Goal: Task Accomplishment & Management: Use online tool/utility

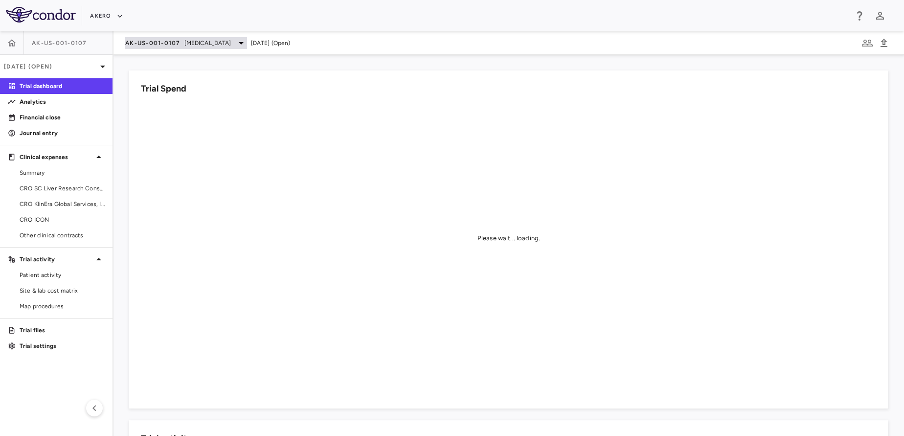
click at [155, 39] on span "AK-US-001-0107" at bounding box center [152, 43] width 55 height 8
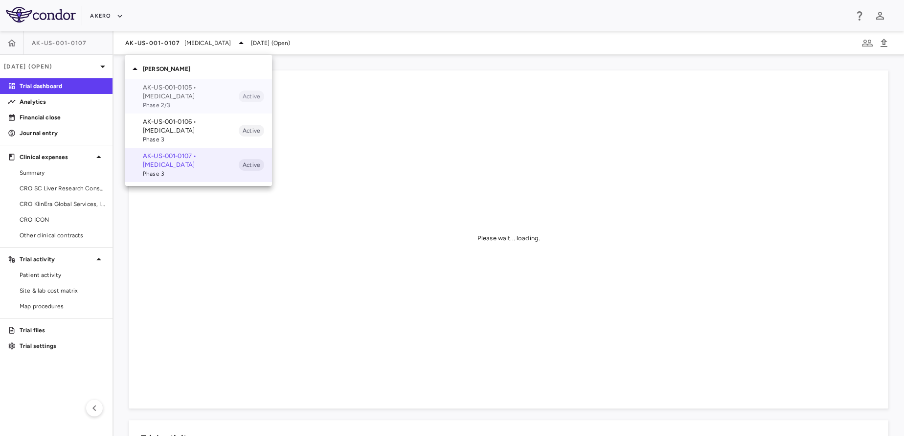
click at [168, 88] on p "AK-US-001-0105 • Nonalcoholic Steatohepatitis" at bounding box center [191, 92] width 96 height 18
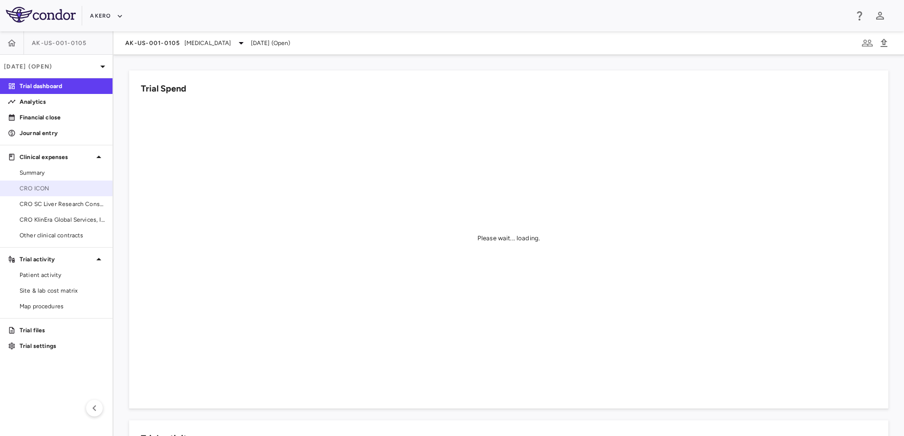
click at [52, 186] on span "CRO ICON" at bounding box center [62, 188] width 85 height 9
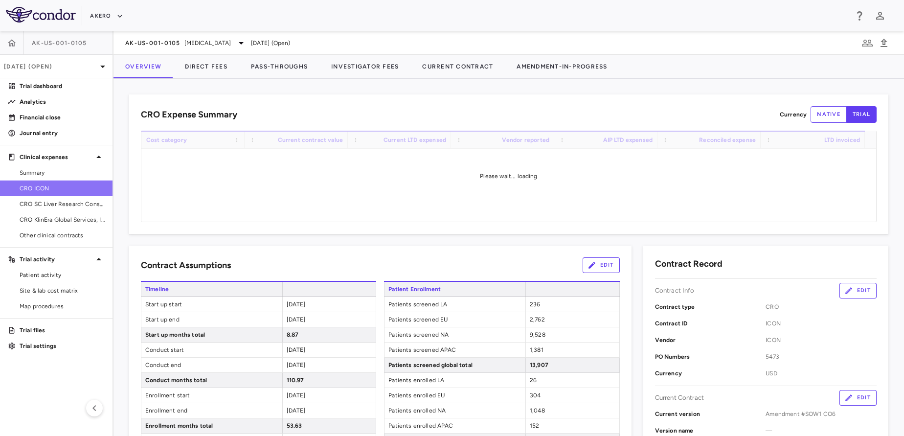
click at [51, 191] on span "CRO ICON" at bounding box center [62, 188] width 85 height 9
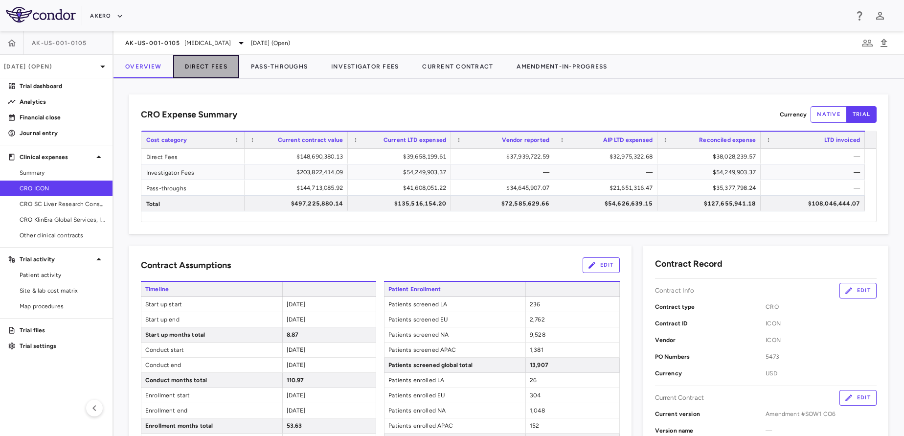
click at [206, 66] on button "Direct Fees" at bounding box center [206, 66] width 66 height 23
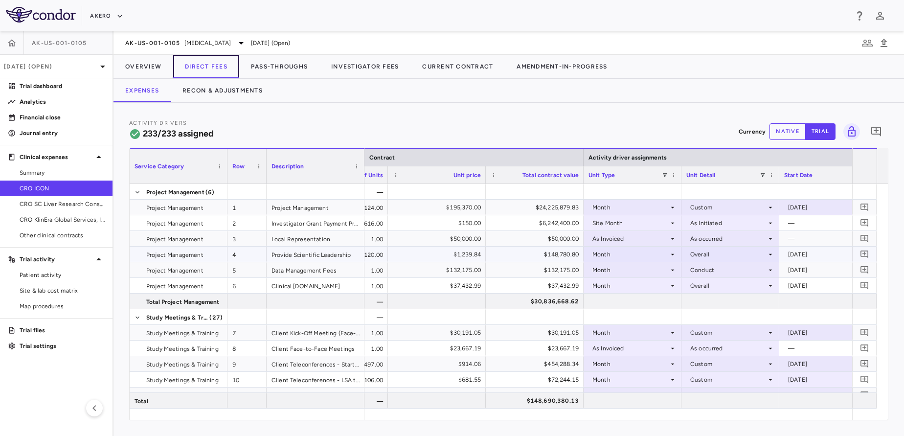
scroll to position [0, 428]
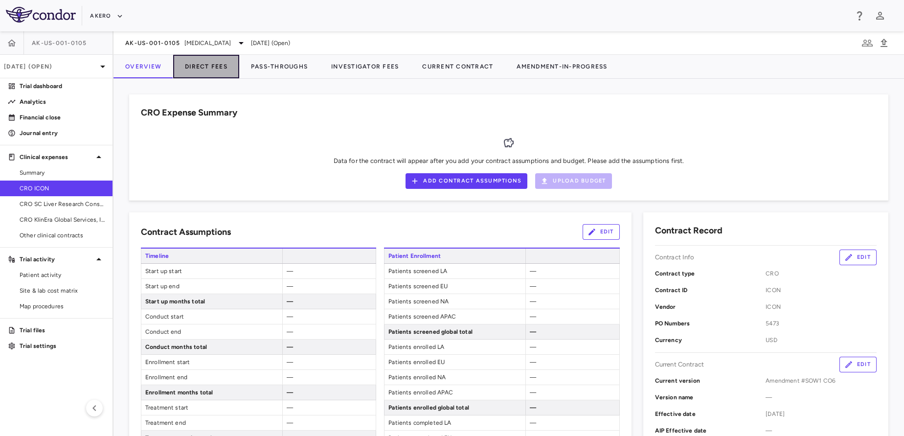
click at [215, 70] on button "Direct Fees" at bounding box center [206, 66] width 66 height 23
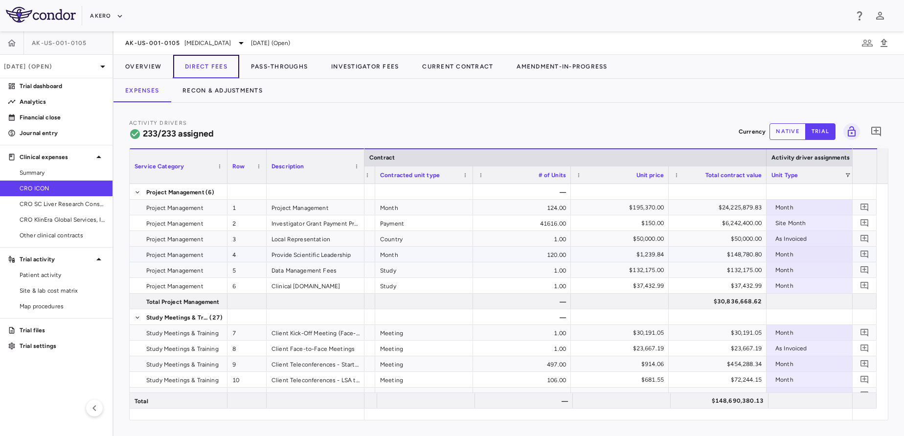
scroll to position [0, 185]
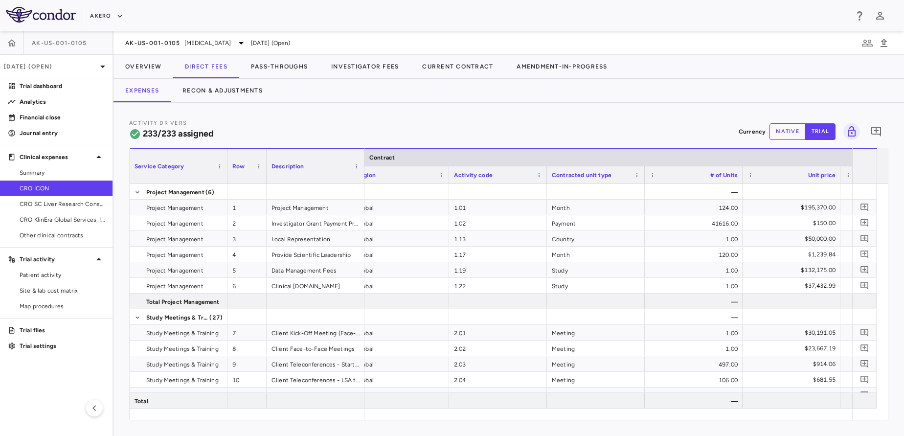
click at [536, 178] on div "Activity code" at bounding box center [498, 174] width 88 height 17
click at [536, 175] on span at bounding box center [539, 175] width 6 height 6
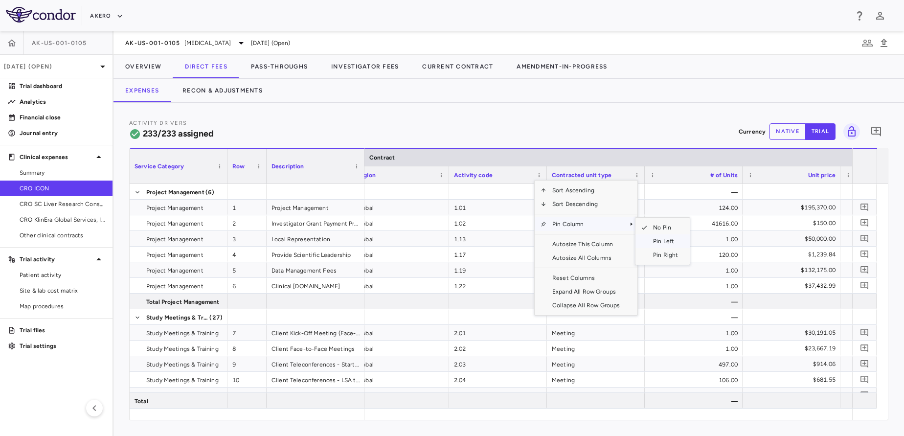
click at [648, 242] on span "Pin Left" at bounding box center [665, 241] width 37 height 14
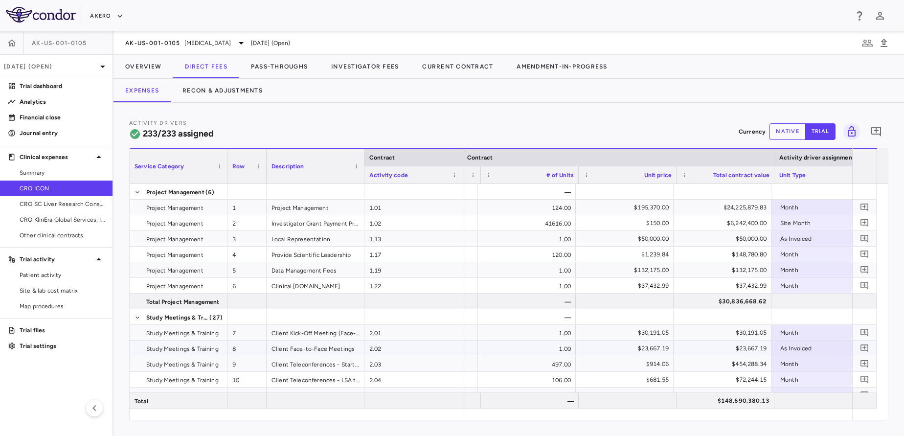
scroll to position [0, 180]
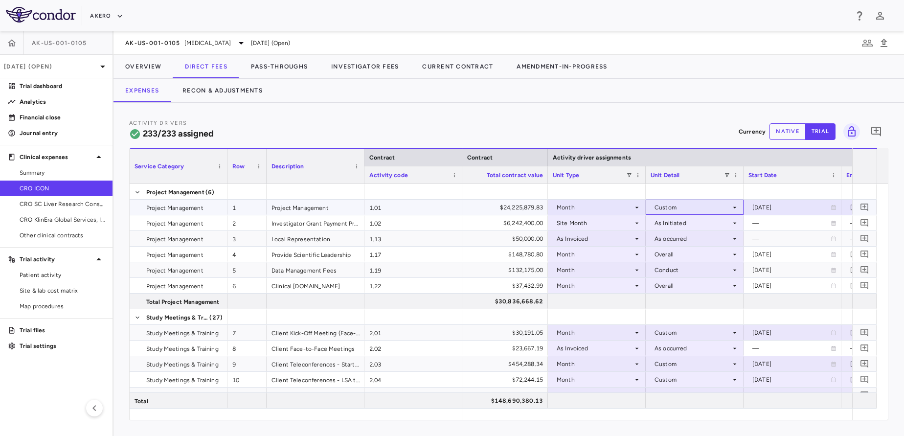
click at [683, 208] on div "Custom" at bounding box center [692, 208] width 76 height 16
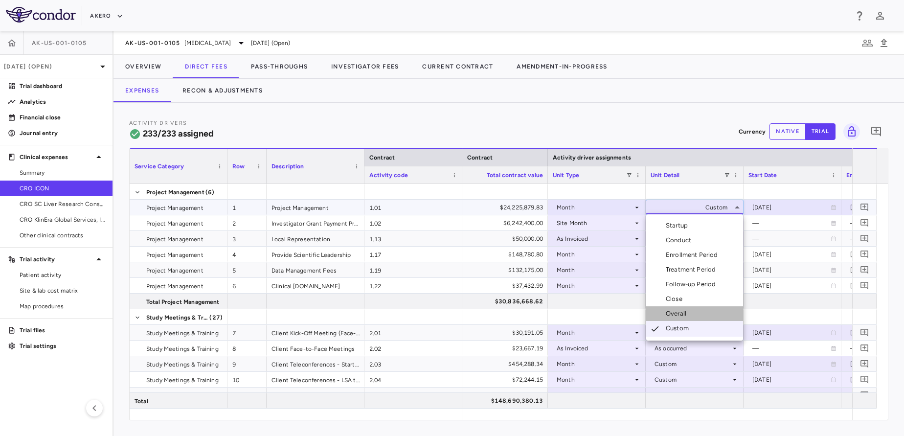
click at [653, 312] on div at bounding box center [656, 313] width 12 height 9
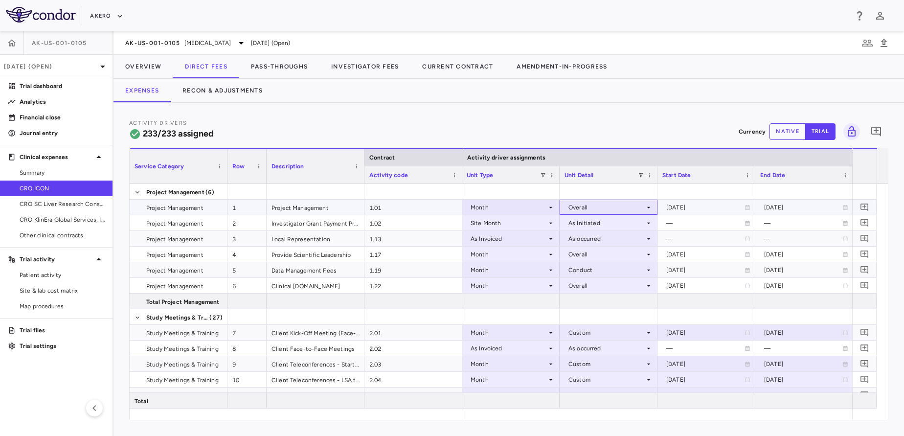
click at [606, 213] on div "Overall" at bounding box center [606, 208] width 76 height 16
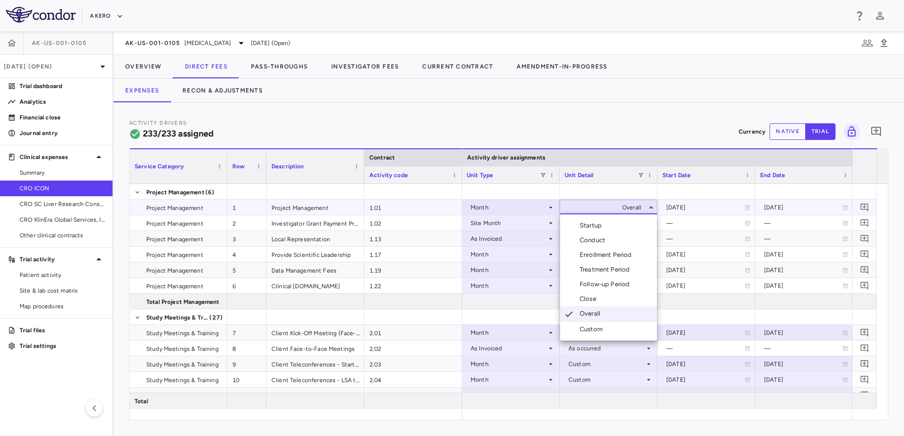
click at [585, 326] on div "Custom" at bounding box center [592, 329] width 27 height 9
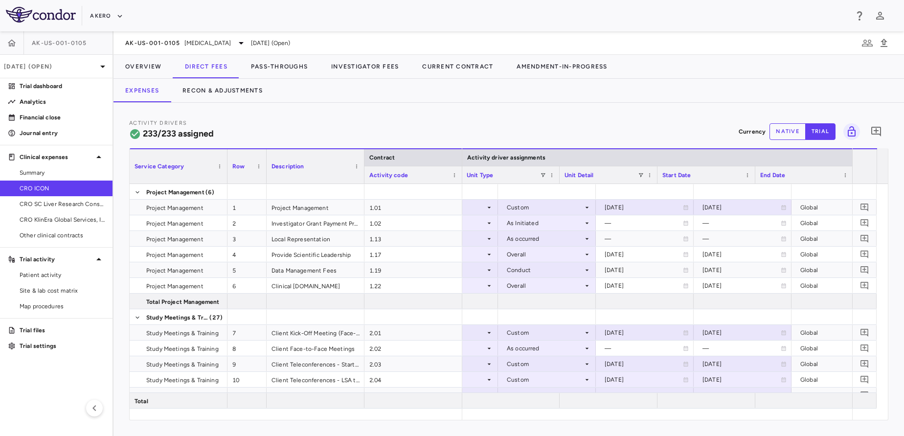
scroll to position [0, 551]
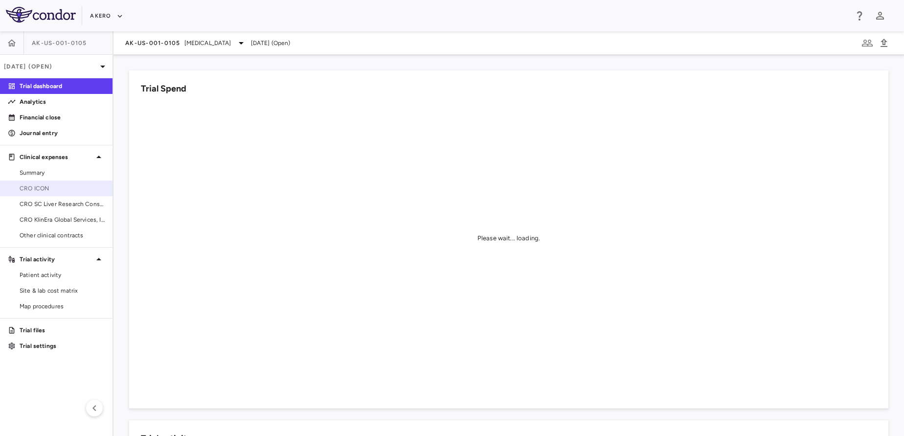
click at [71, 192] on span "CRO ICON" at bounding box center [62, 188] width 85 height 9
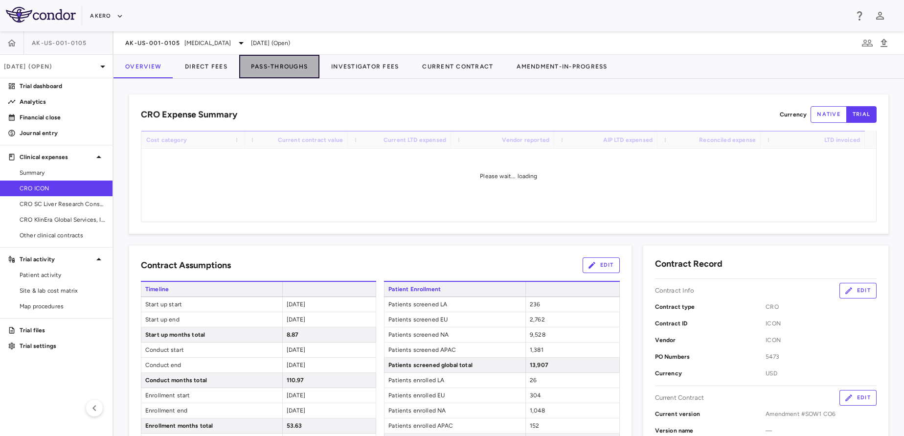
click at [271, 69] on button "Pass-Throughs" at bounding box center [279, 66] width 80 height 23
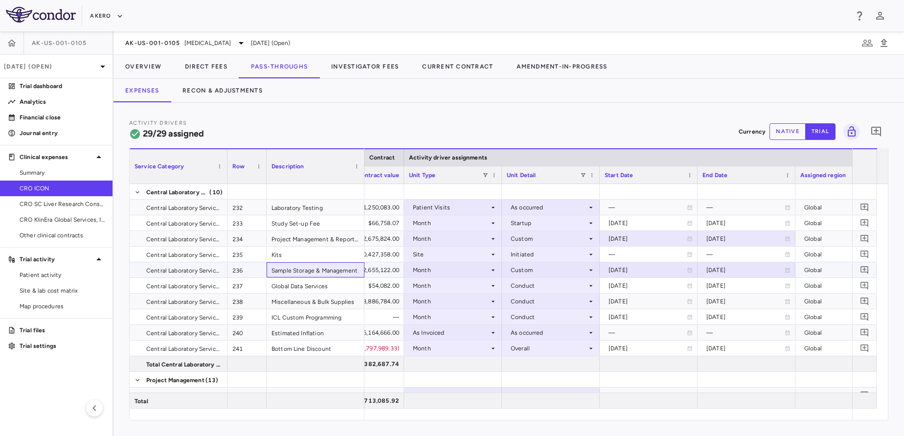
click at [326, 268] on div "Sample Storage & Management" at bounding box center [316, 269] width 98 height 15
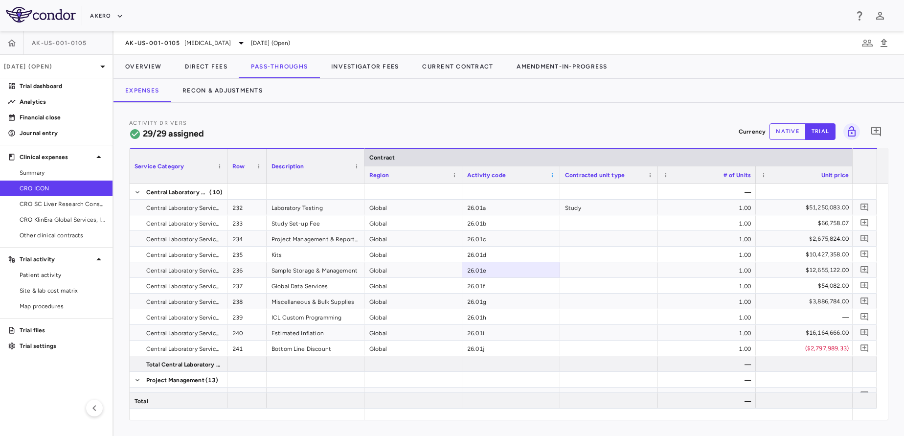
click at [553, 173] on span at bounding box center [552, 175] width 6 height 6
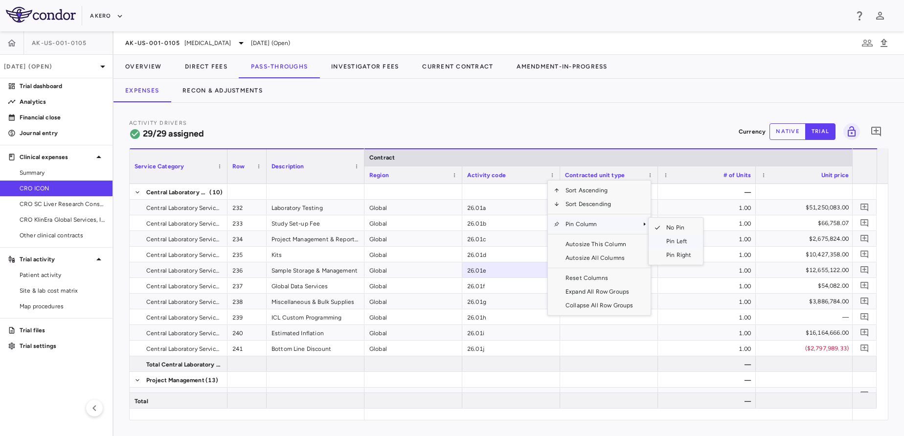
click at [663, 240] on span "Pin Left" at bounding box center [678, 241] width 37 height 14
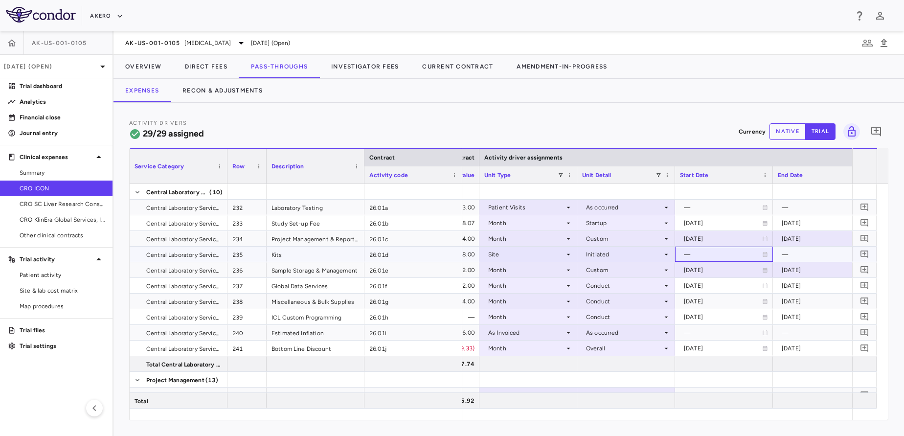
click at [714, 251] on div "—" at bounding box center [723, 254] width 78 height 16
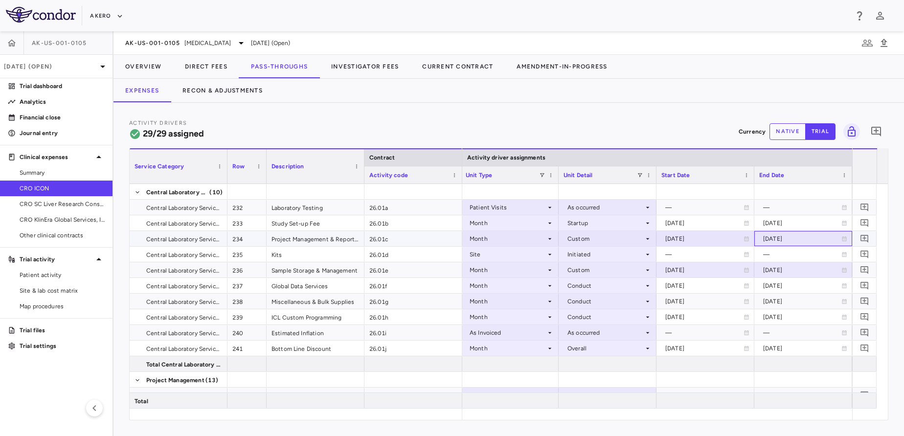
click at [791, 242] on div "[DATE]" at bounding box center [802, 239] width 78 height 16
type input "**********"
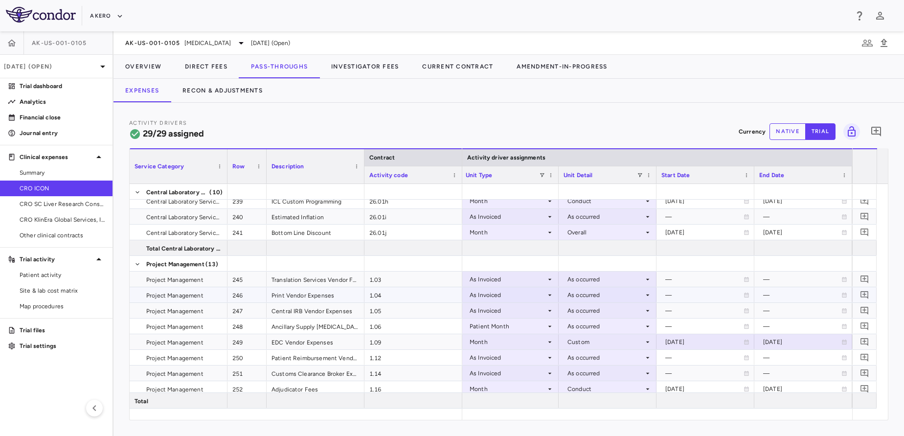
scroll to position [122, 0]
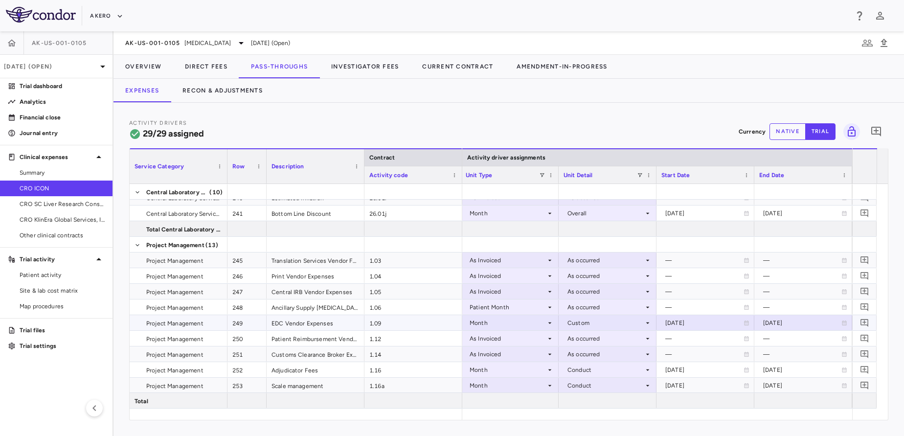
click at [683, 326] on div "2023-06-01" at bounding box center [704, 323] width 78 height 16
click at [683, 326] on input "**********" at bounding box center [696, 323] width 79 height 16
type input "**********"
click at [789, 324] on div "2028-11-12" at bounding box center [802, 323] width 78 height 16
click at [789, 324] on input "**********" at bounding box center [794, 323] width 79 height 16
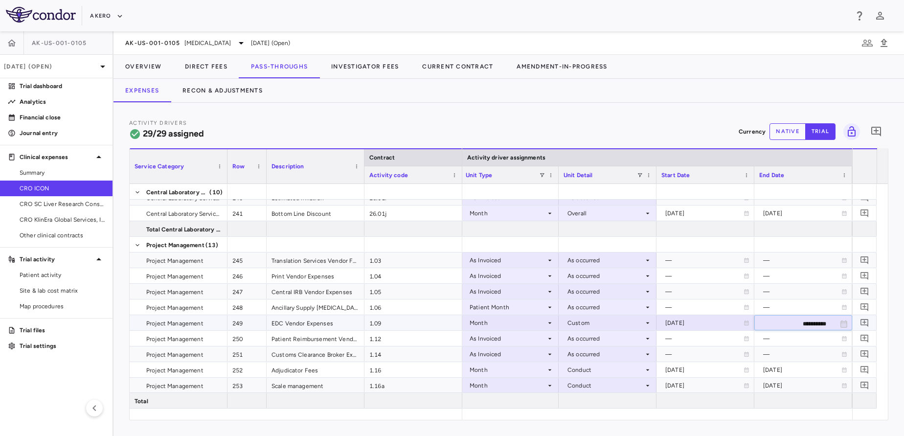
type input "**********"
click at [789, 324] on div "[DATE]" at bounding box center [802, 323] width 78 height 16
click at [799, 325] on input "**********" at bounding box center [794, 323] width 79 height 16
type input "**********"
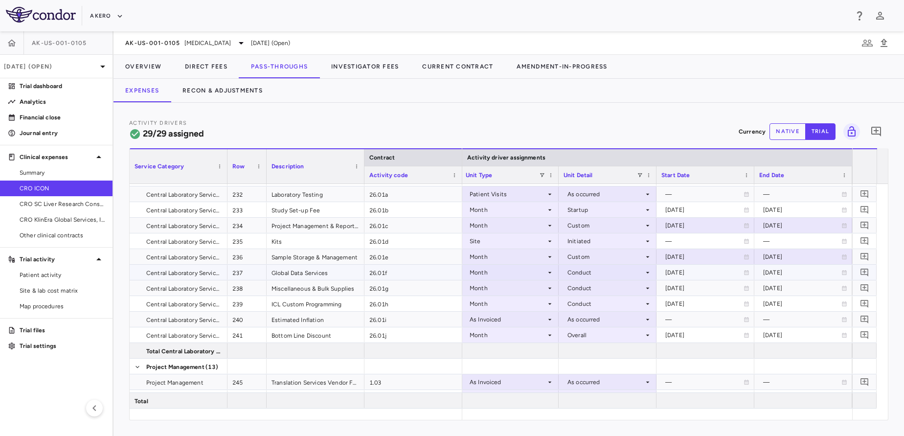
scroll to position [0, 0]
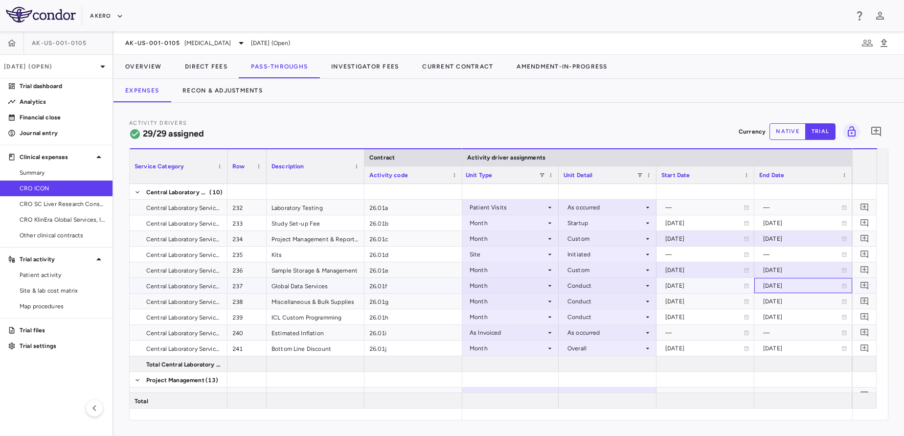
click at [793, 287] on div "[DATE]" at bounding box center [802, 286] width 78 height 16
click at [591, 292] on div "Conduct" at bounding box center [605, 286] width 76 height 16
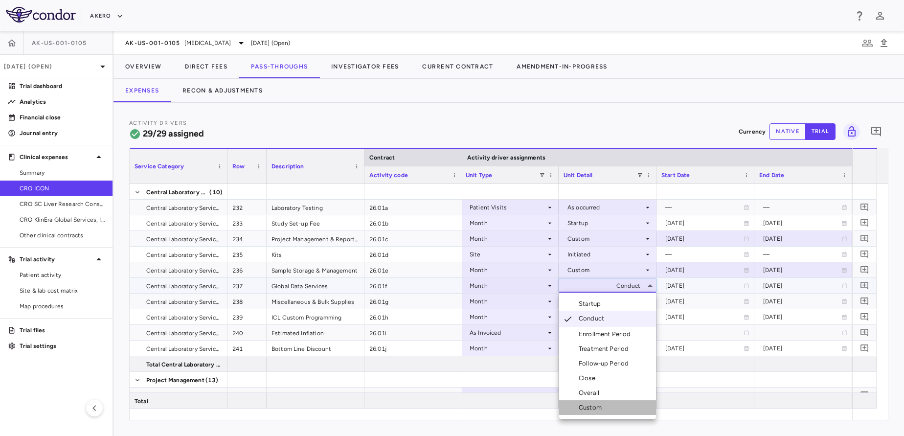
click at [578, 404] on div "Custom" at bounding box center [582, 407] width 46 height 9
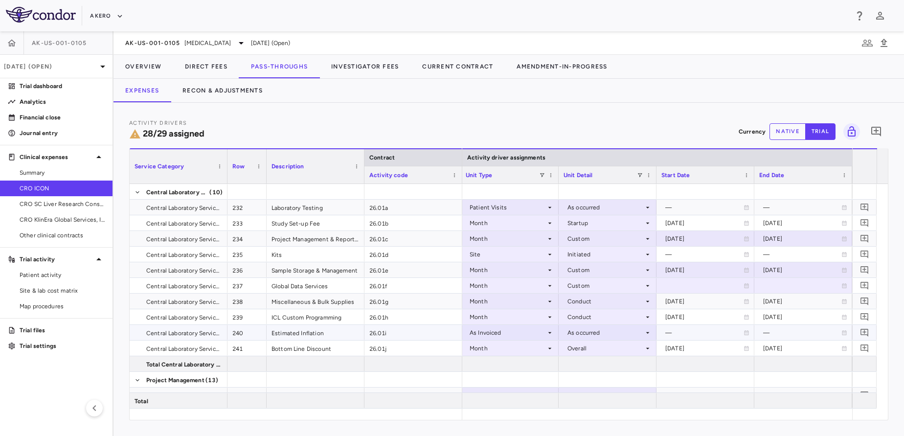
click at [708, 331] on div "—" at bounding box center [704, 333] width 78 height 16
click at [770, 288] on div at bounding box center [803, 285] width 88 height 14
click at [770, 288] on input "**********" at bounding box center [794, 286] width 79 height 16
type input "**********"
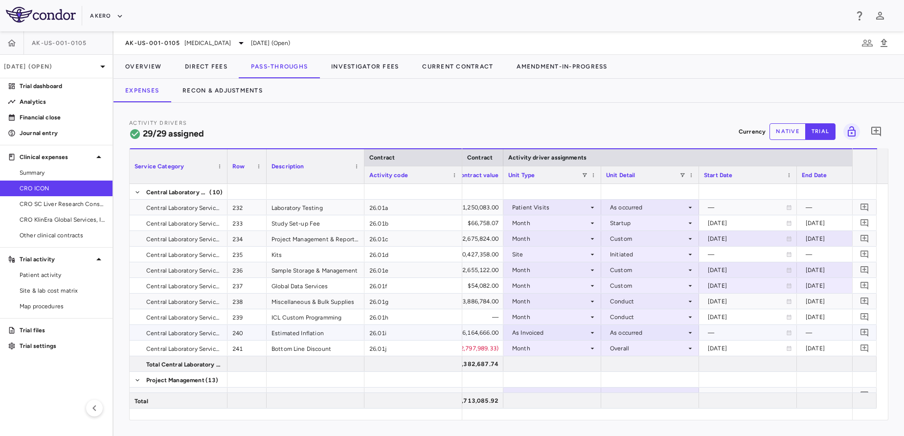
scroll to position [0, 444]
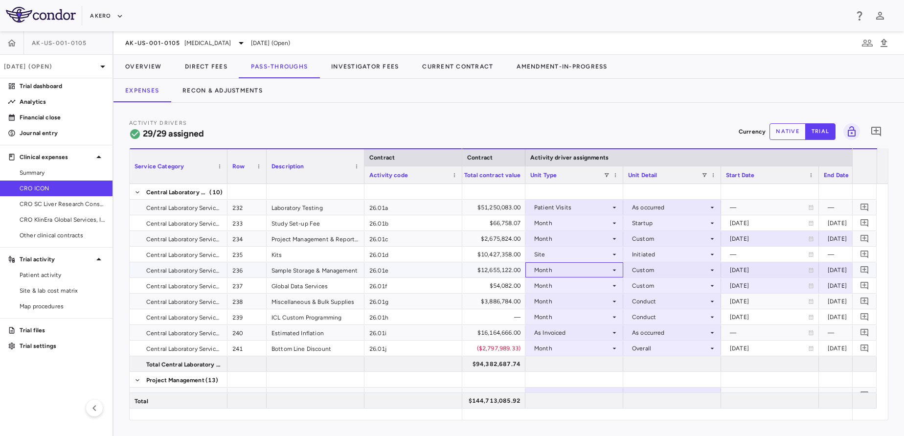
click at [585, 268] on div "Month" at bounding box center [572, 270] width 76 height 16
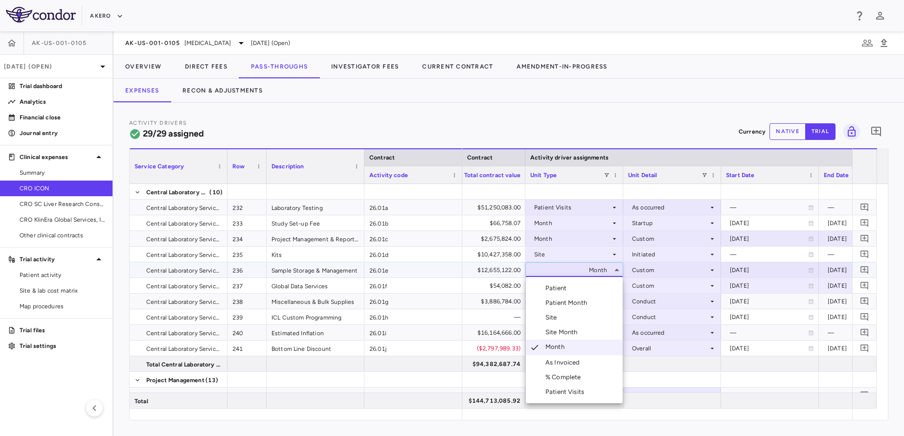
click at [742, 388] on div at bounding box center [452, 218] width 904 height 436
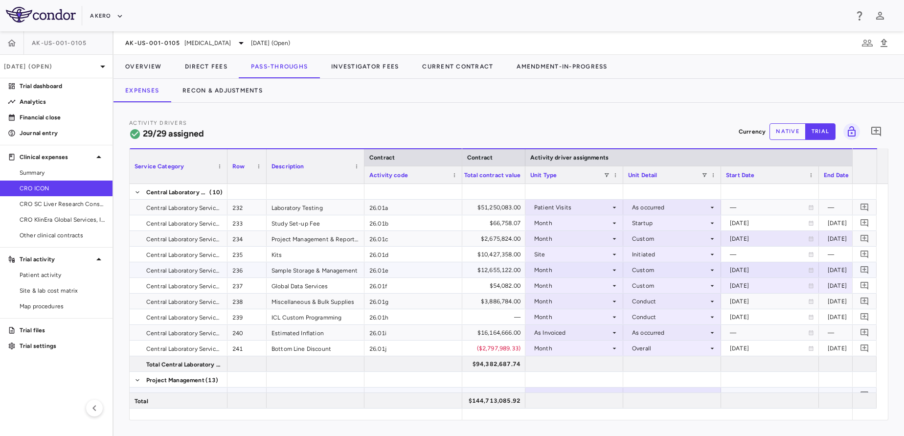
scroll to position [0, 488]
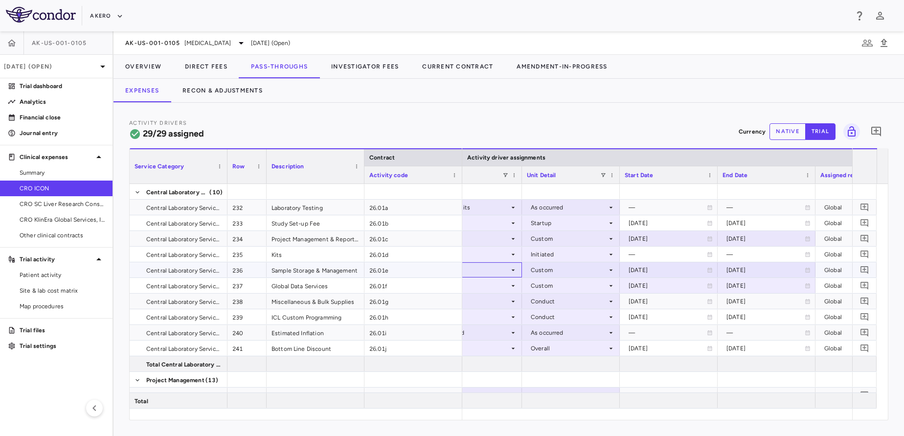
click at [482, 265] on div "Month" at bounding box center [471, 270] width 76 height 16
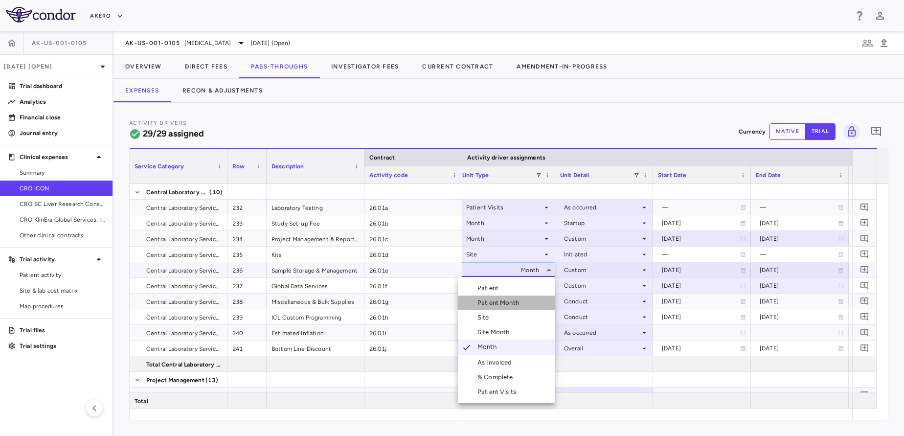
click at [516, 306] on div "Patient Month" at bounding box center [499, 302] width 45 height 9
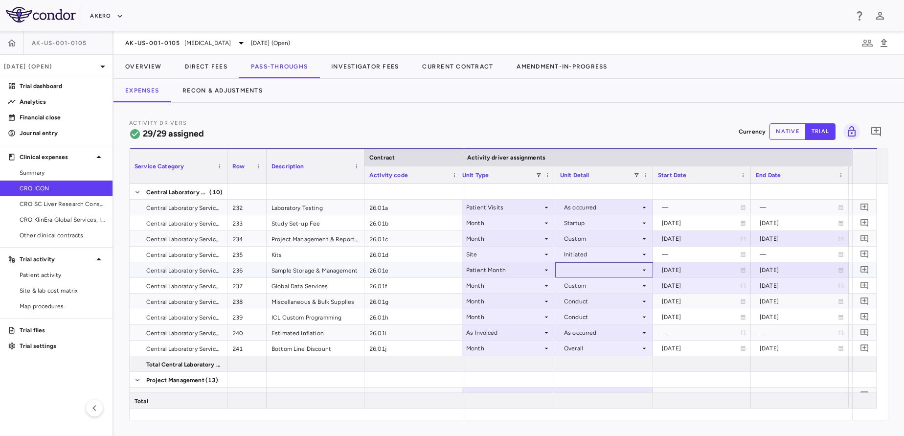
click at [604, 263] on div at bounding box center [604, 270] width 88 height 14
click at [591, 290] on div "As occurred" at bounding box center [594, 288] width 39 height 9
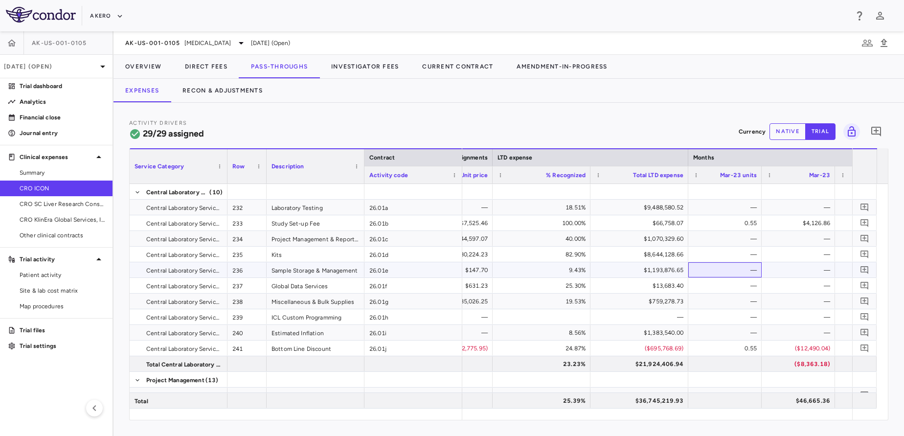
click at [704, 269] on div "—" at bounding box center [727, 270] width 60 height 16
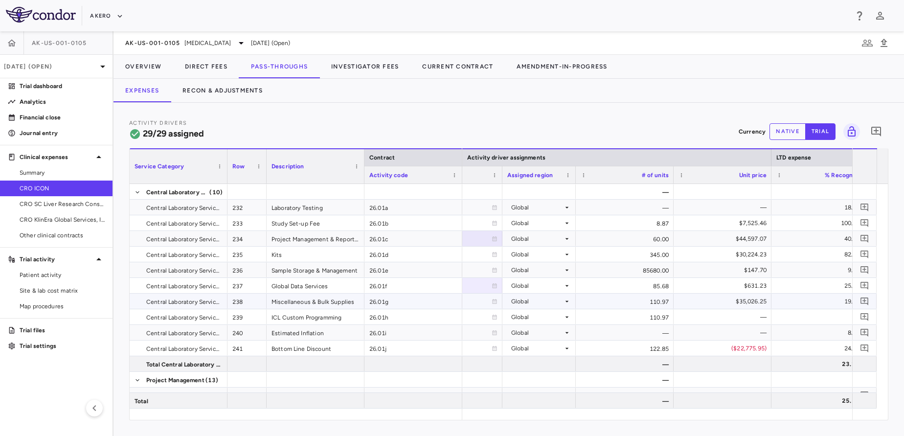
scroll to position [0, 839]
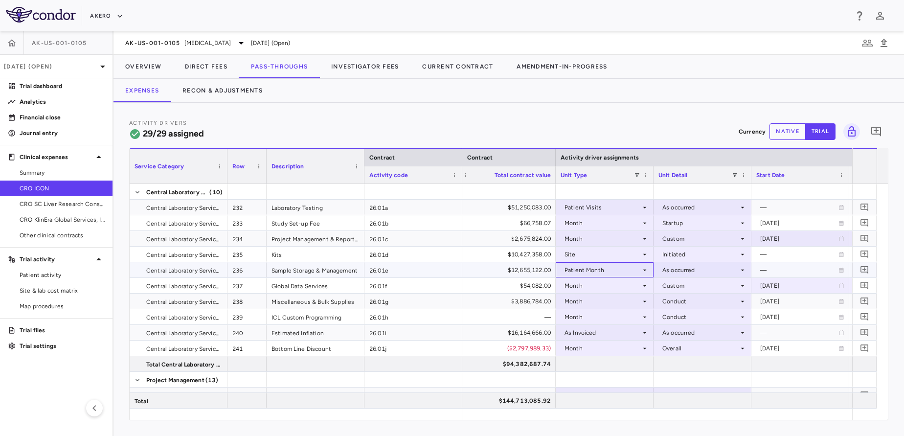
click at [605, 270] on div "Patient Month" at bounding box center [602, 270] width 76 height 16
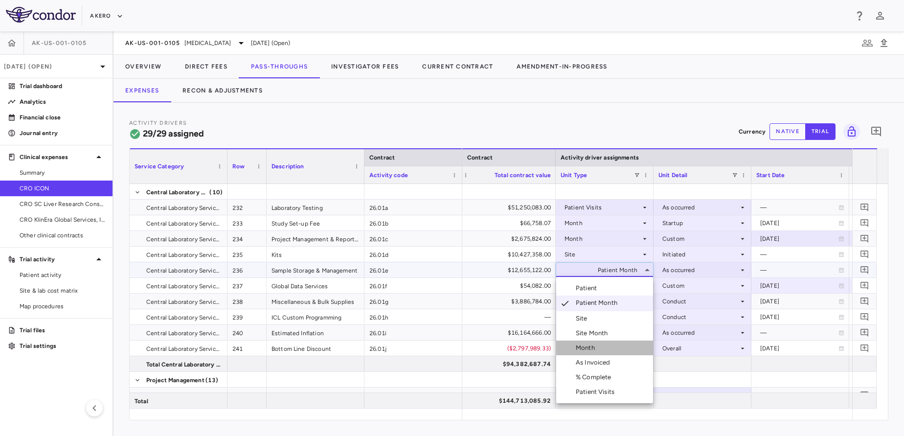
click at [580, 349] on div "Month" at bounding box center [587, 347] width 23 height 9
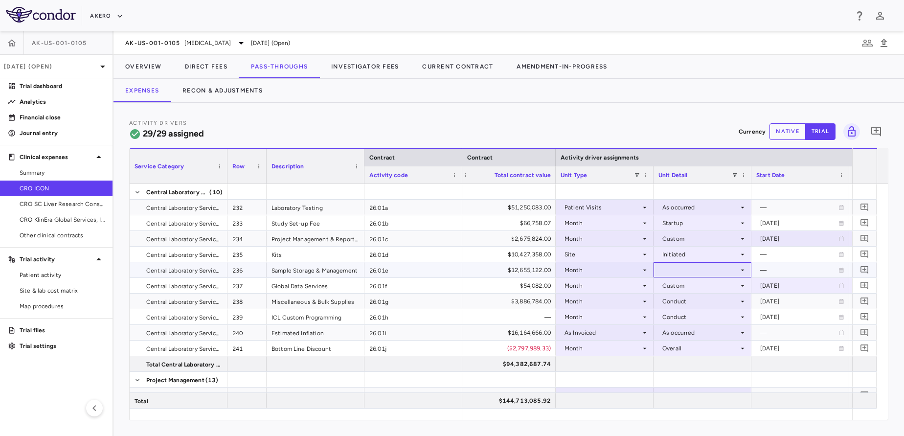
click at [671, 271] on div at bounding box center [702, 270] width 88 height 14
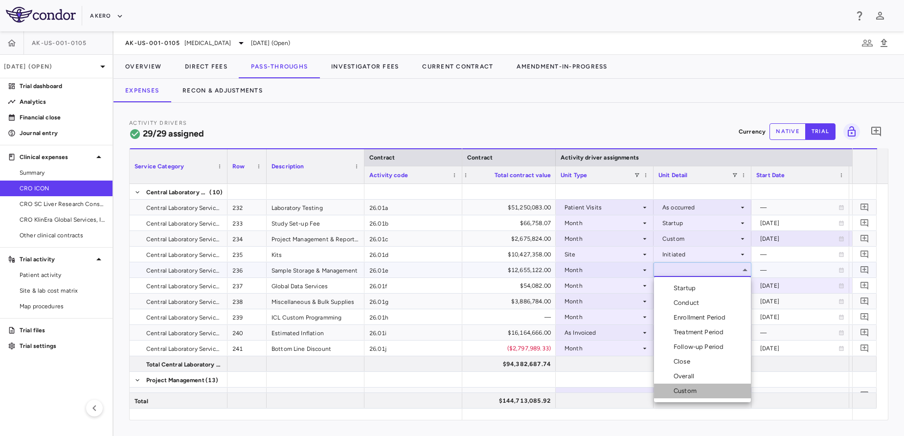
click at [674, 397] on li "Custom" at bounding box center [702, 390] width 97 height 15
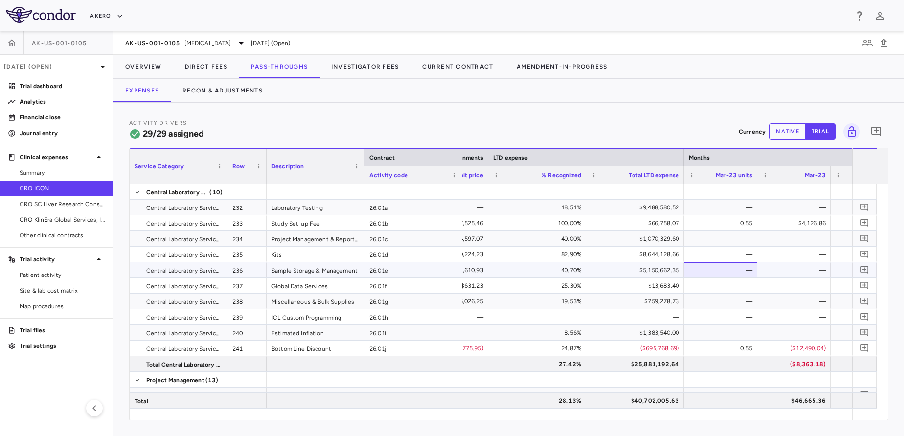
click at [717, 267] on div "—" at bounding box center [722, 270] width 60 height 16
click at [75, 180] on div "Summary" at bounding box center [56, 173] width 112 height 16
click at [78, 186] on span "CRO ICON" at bounding box center [62, 188] width 85 height 9
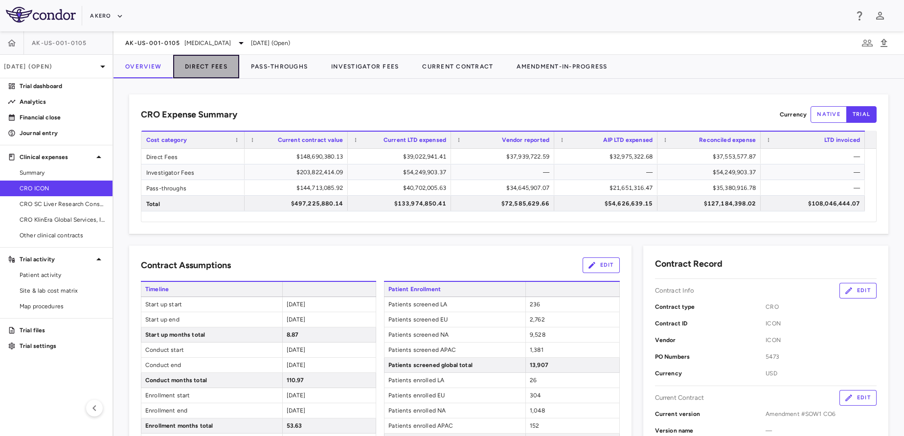
click at [205, 76] on button "Direct Fees" at bounding box center [206, 66] width 66 height 23
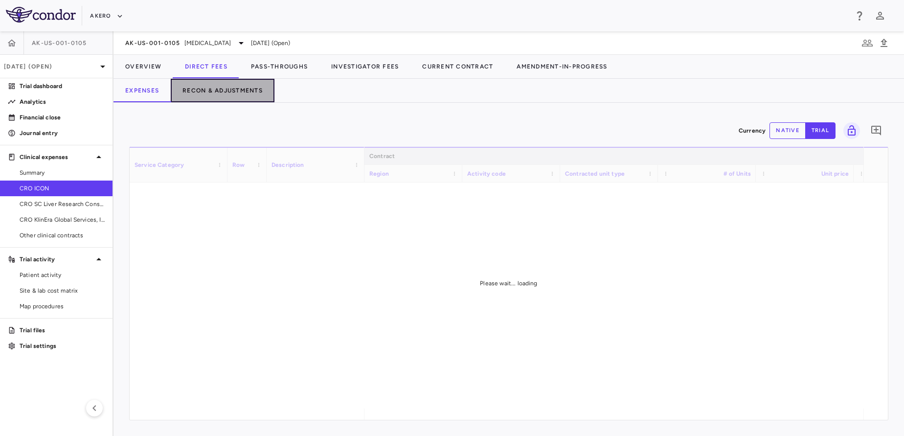
click at [223, 97] on button "Recon & Adjustments" at bounding box center [223, 90] width 104 height 23
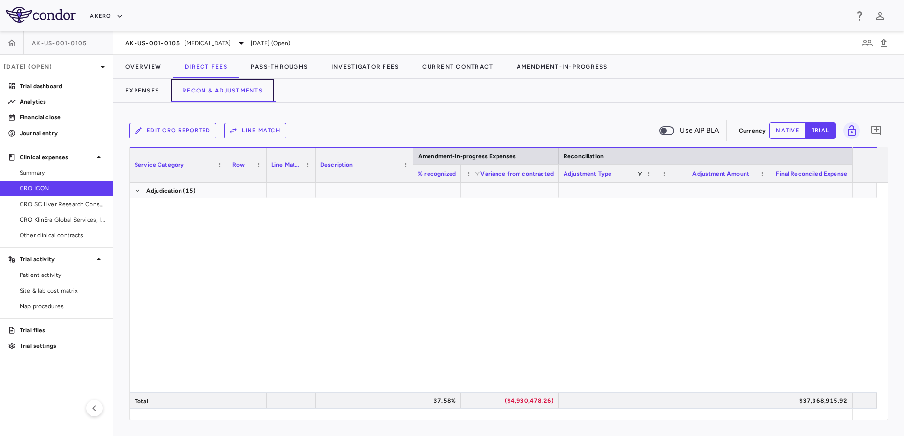
scroll to position [3428, 0]
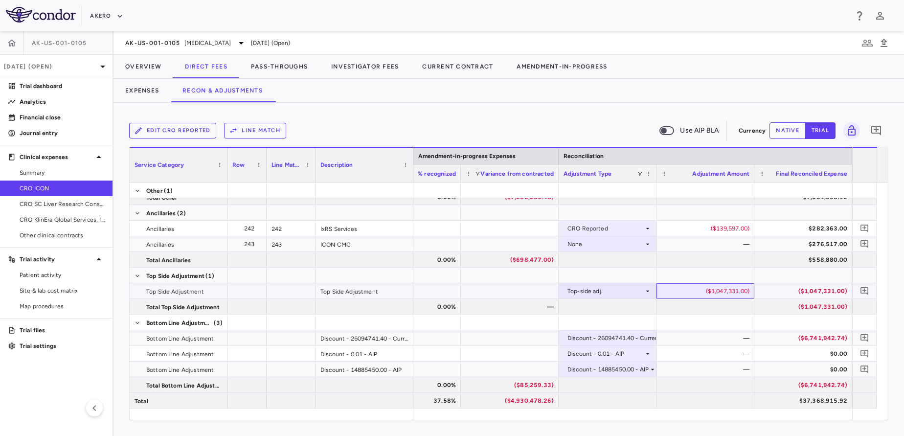
click at [701, 288] on div "($1,047,331.00)" at bounding box center [707, 291] width 84 height 16
click at [776, 130] on button "native" at bounding box center [787, 130] width 36 height 17
click at [708, 340] on div "—" at bounding box center [707, 338] width 84 height 16
click at [704, 287] on div "($1,047,331.00)" at bounding box center [707, 291] width 84 height 16
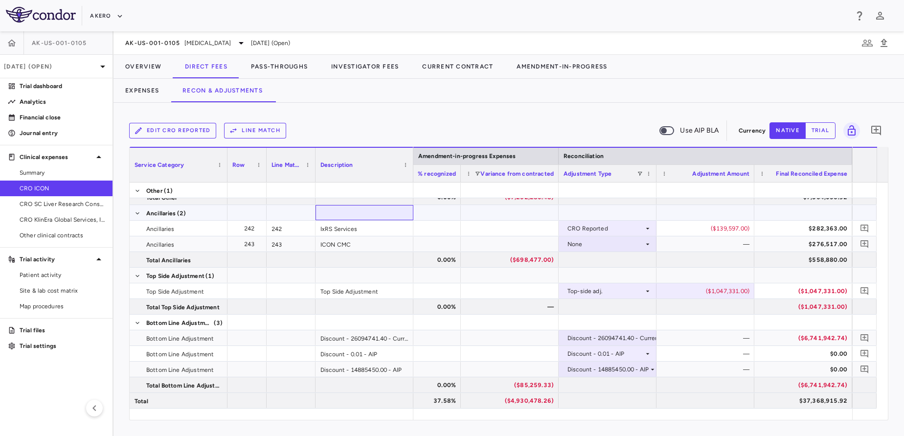
click at [365, 208] on div at bounding box center [364, 212] width 98 height 15
click at [739, 293] on div "($1,047,331.00)" at bounding box center [707, 291] width 84 height 16
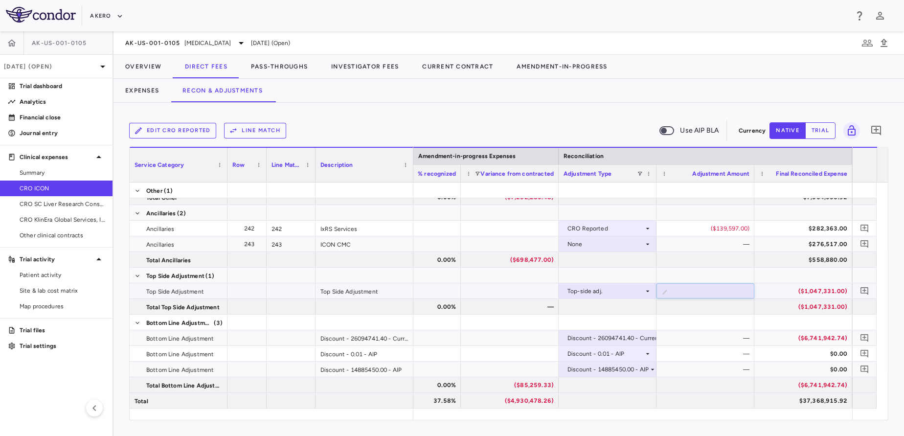
click at [739, 293] on input "********" at bounding box center [712, 292] width 82 height 16
type input "**********"
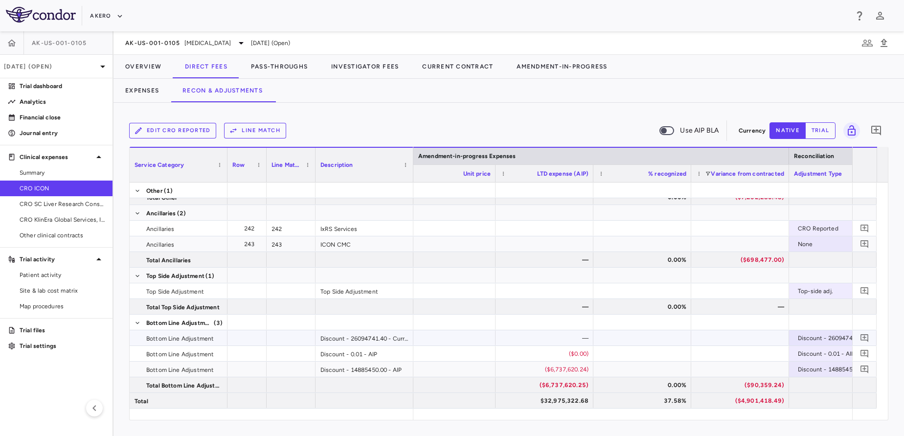
scroll to position [0, 2257]
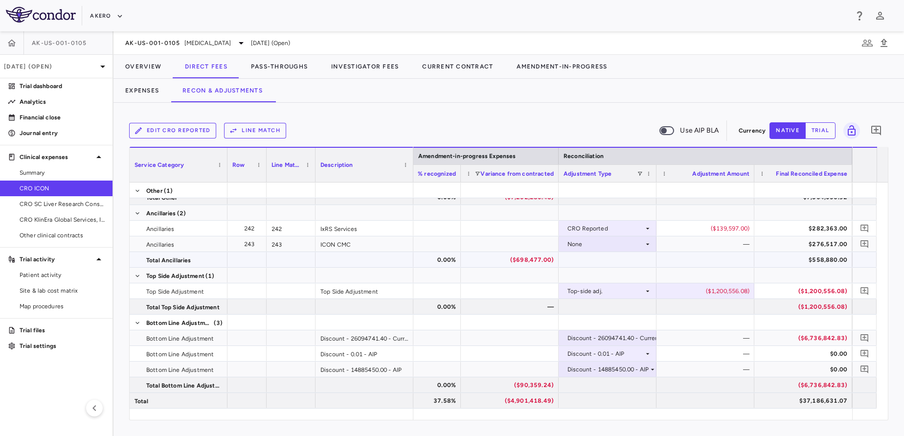
click at [741, 291] on div "($1,200,556.08)" at bounding box center [707, 291] width 84 height 16
type input "**********"
click at [376, 67] on button "Investigator Fees" at bounding box center [364, 66] width 91 height 23
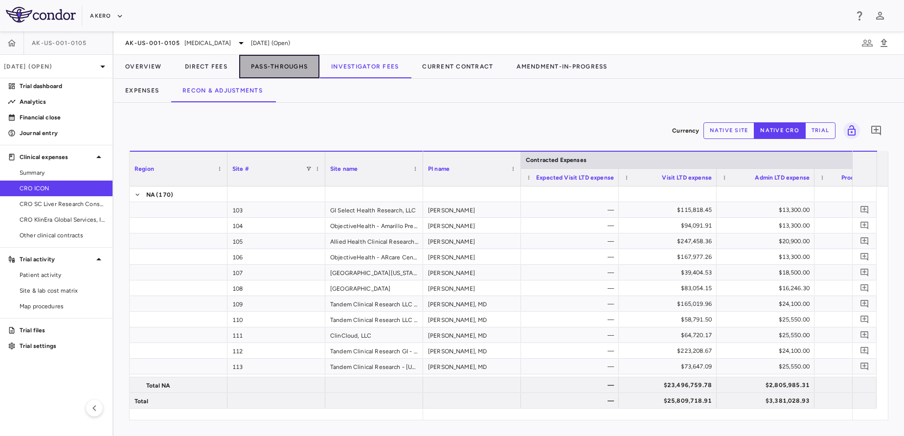
click at [298, 58] on button "Pass-Throughs" at bounding box center [279, 66] width 80 height 23
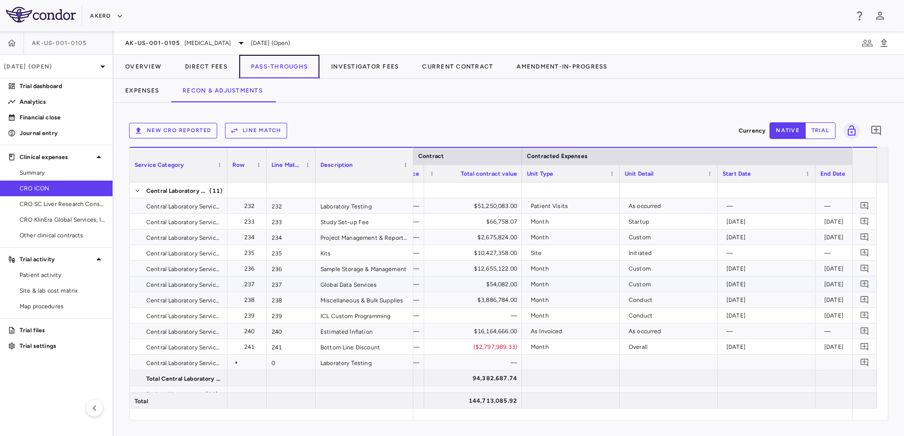
scroll to position [0, 587]
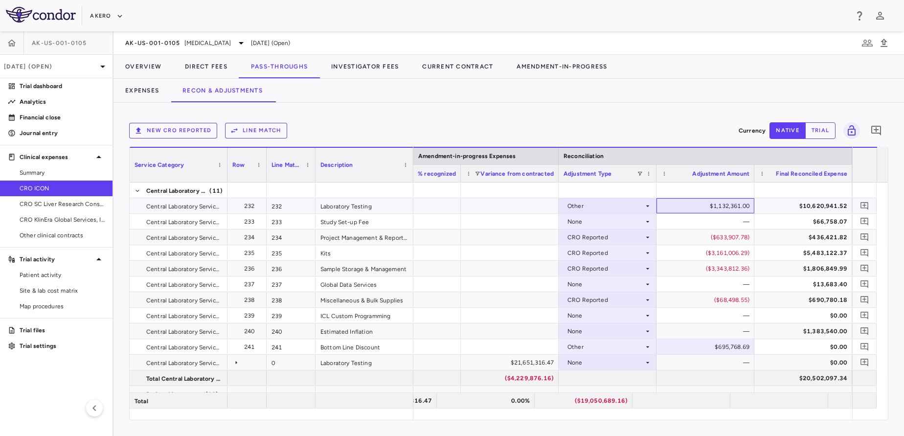
click at [721, 200] on div "$1,132,361.00" at bounding box center [707, 206] width 84 height 16
click at [721, 200] on input "*******" at bounding box center [712, 207] width 82 height 16
type input "**********"
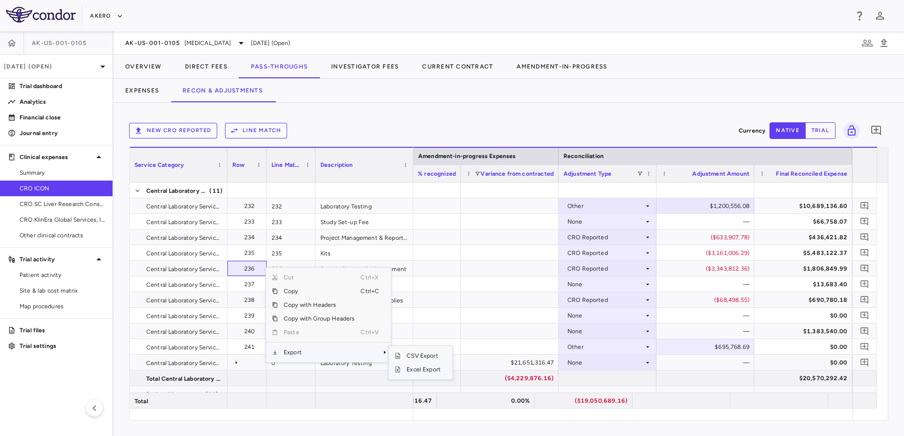
click at [419, 368] on span "Excel Export" at bounding box center [424, 369] width 46 height 14
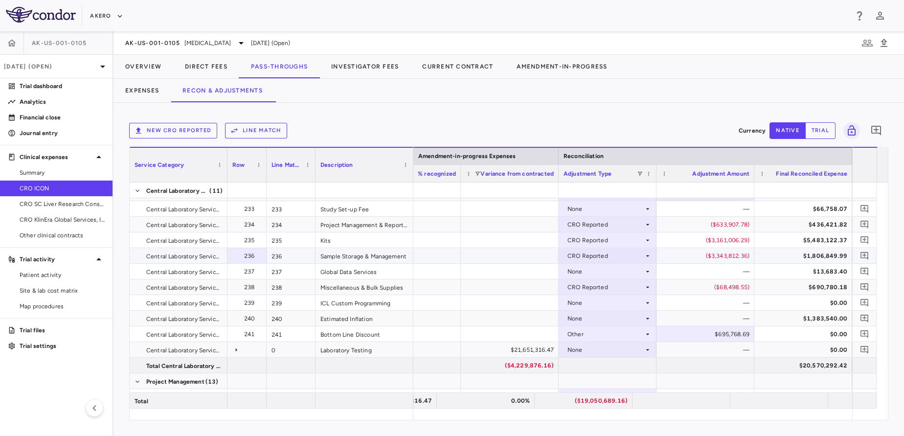
scroll to position [13, 0]
click at [155, 63] on button "Overview" at bounding box center [143, 66] width 60 height 23
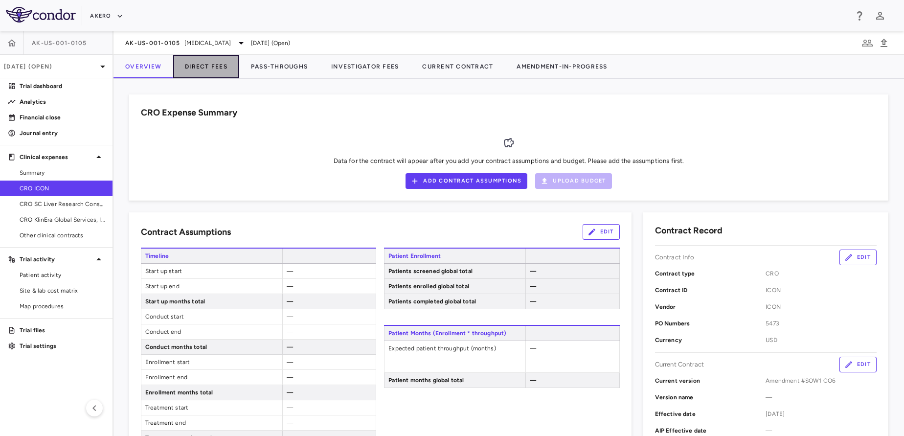
click at [216, 65] on button "Direct Fees" at bounding box center [206, 66] width 66 height 23
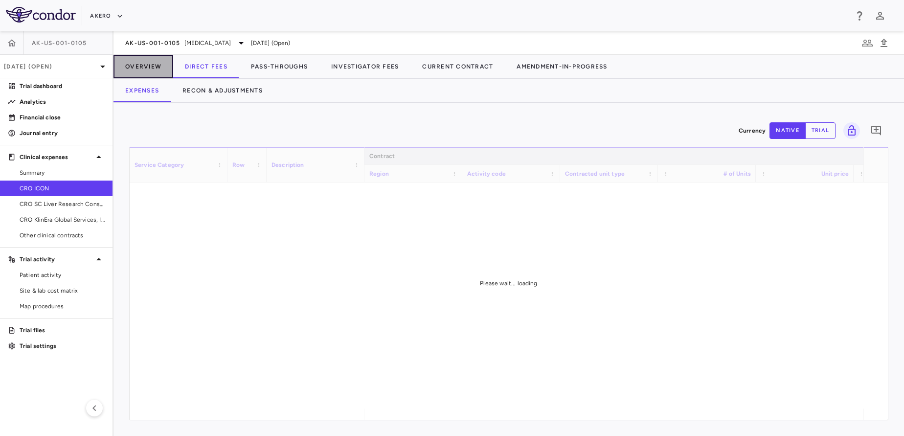
click at [161, 62] on button "Overview" at bounding box center [143, 66] width 60 height 23
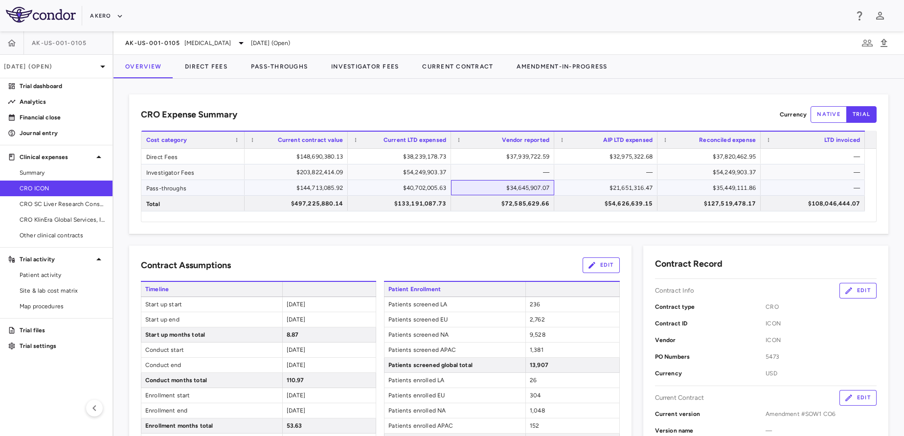
click at [481, 184] on div "$34,645,907.07" at bounding box center [504, 188] width 89 height 16
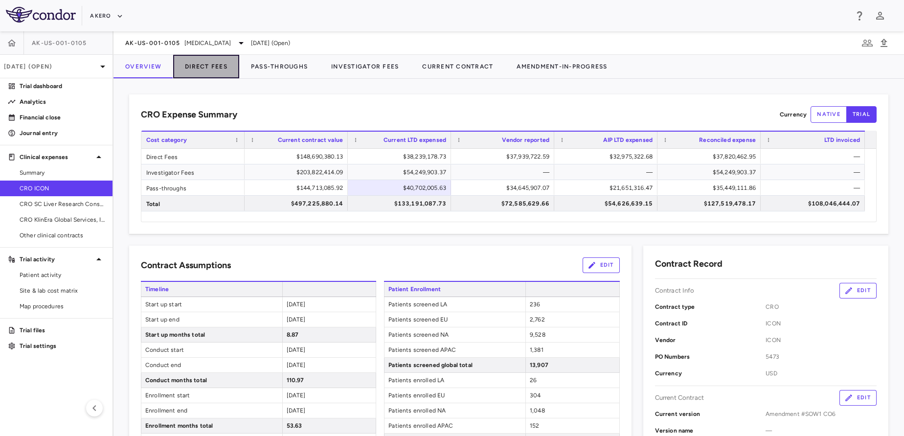
click at [205, 72] on button "Direct Fees" at bounding box center [206, 66] width 66 height 23
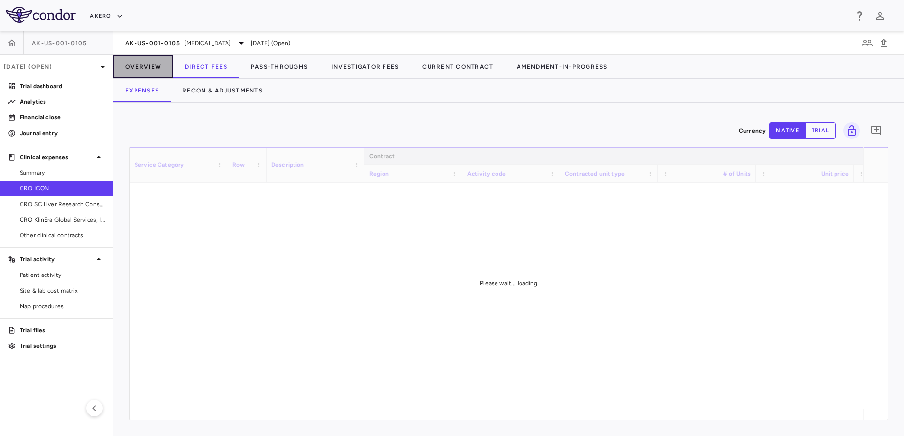
click at [153, 69] on button "Overview" at bounding box center [143, 66] width 60 height 23
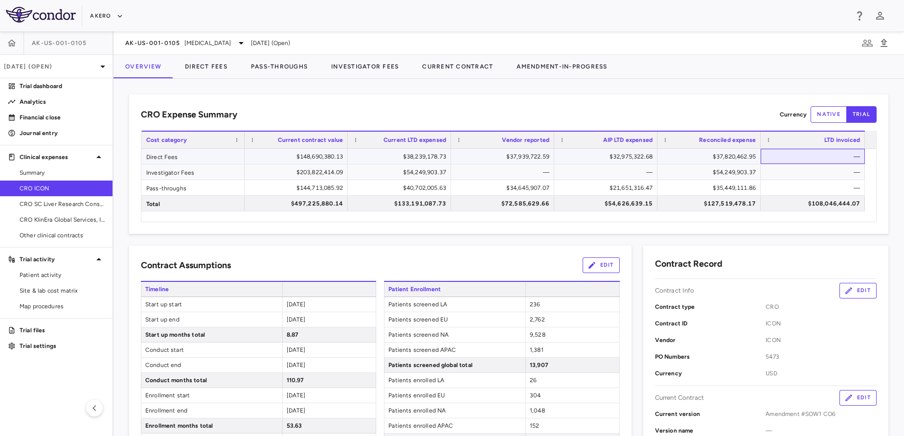
click at [793, 158] on div "—" at bounding box center [814, 157] width 90 height 16
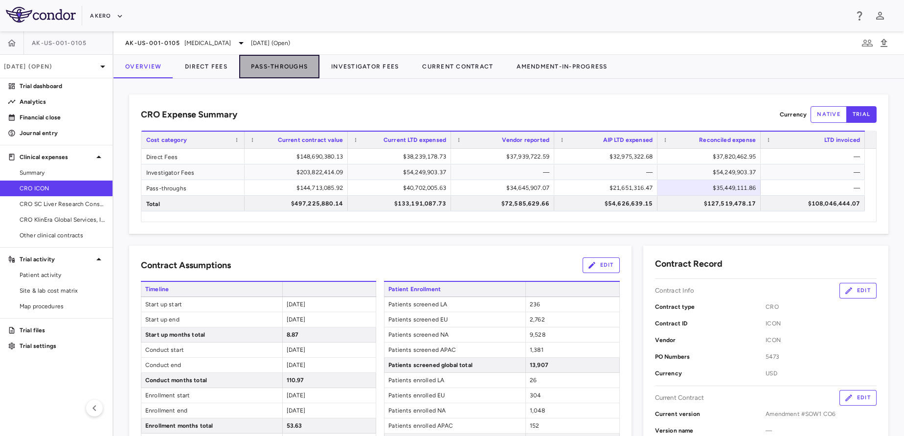
click at [259, 70] on button "Pass-Throughs" at bounding box center [279, 66] width 80 height 23
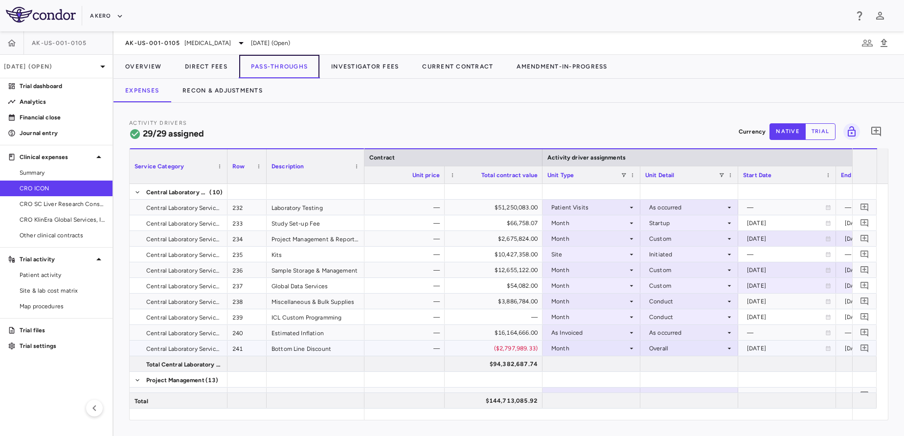
scroll to position [0, 414]
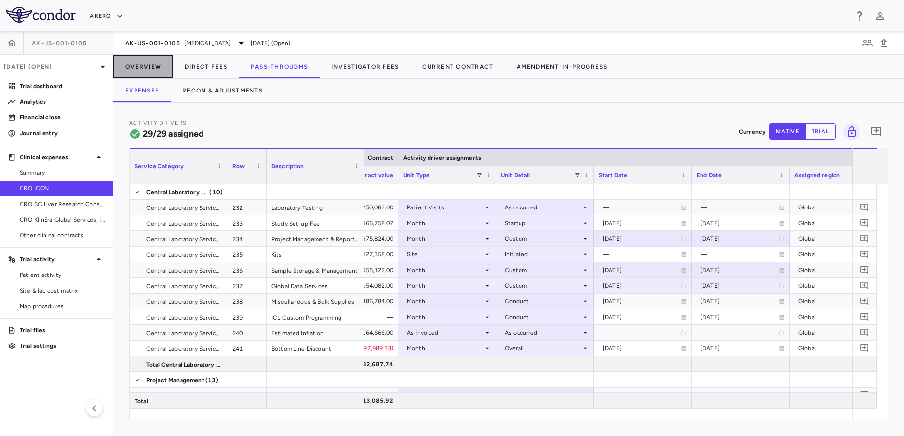
click at [149, 74] on button "Overview" at bounding box center [143, 66] width 60 height 23
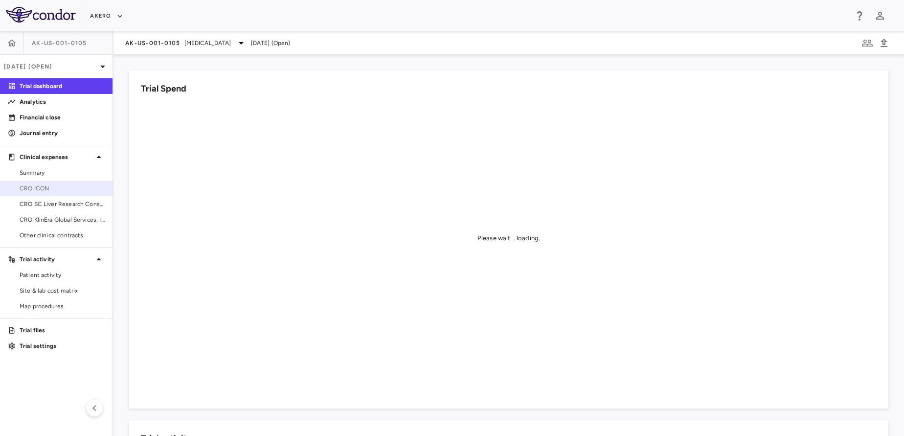
click at [25, 191] on span "CRO ICON" at bounding box center [62, 188] width 85 height 9
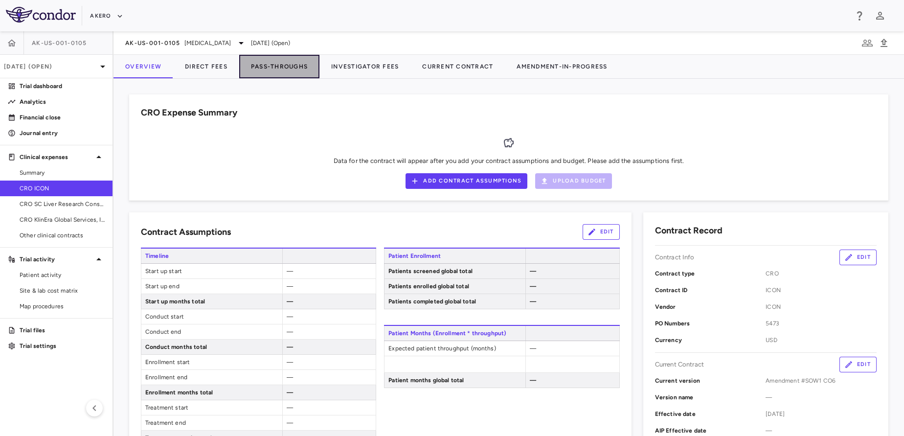
click at [285, 62] on button "Pass-Throughs" at bounding box center [279, 66] width 80 height 23
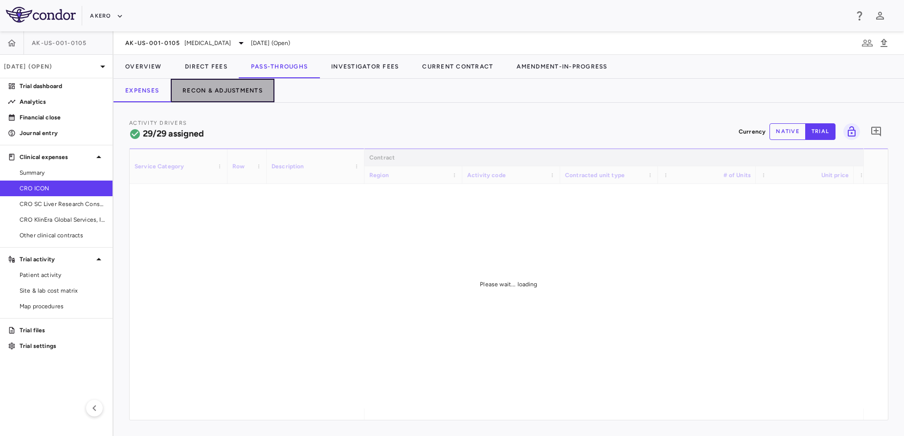
click at [250, 85] on button "Recon & Adjustments" at bounding box center [223, 90] width 104 height 23
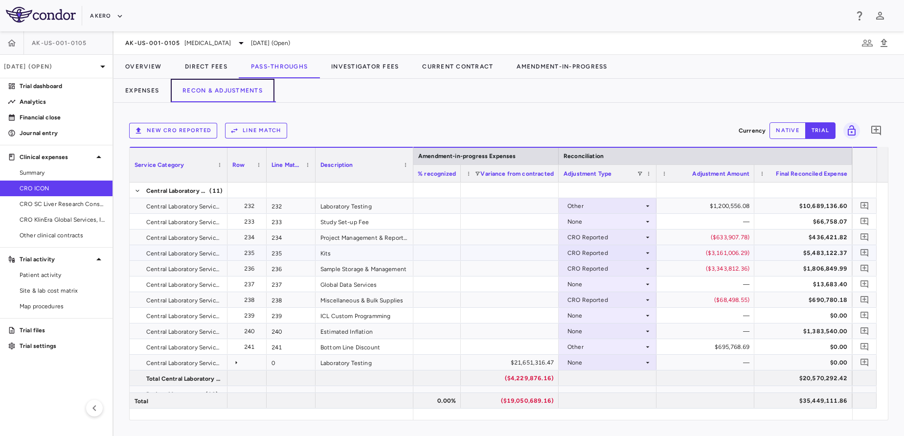
scroll to position [0, 2527]
